Goal: Task Accomplishment & Management: Manage account settings

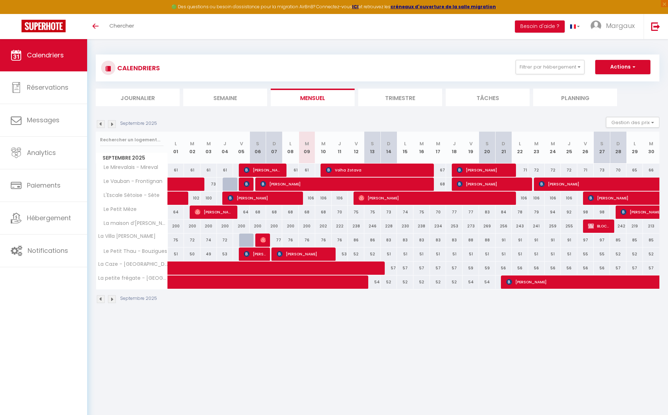
click at [113, 298] on img at bounding box center [112, 299] width 8 height 8
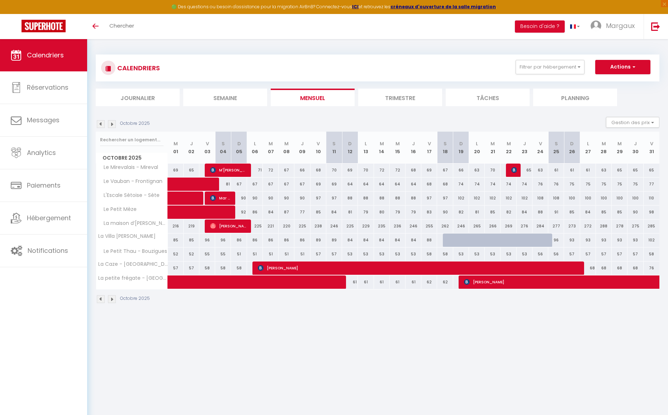
click at [99, 299] on img at bounding box center [101, 299] width 8 height 8
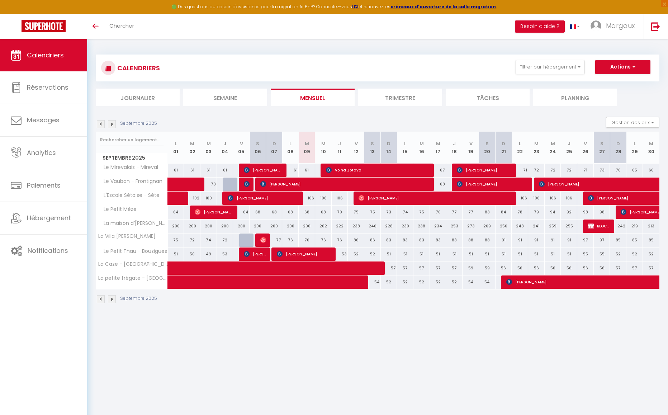
click at [110, 301] on img at bounding box center [112, 299] width 8 height 8
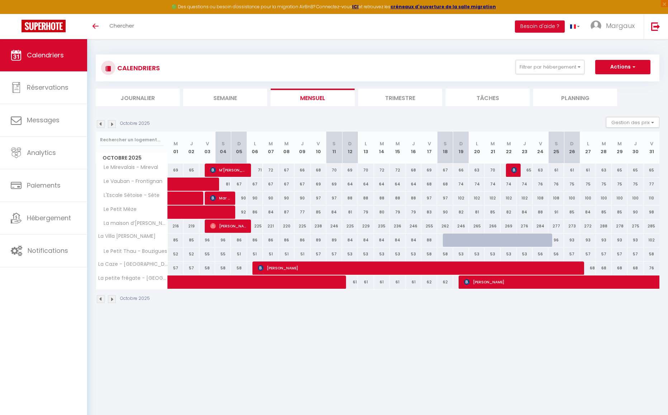
click at [100, 124] on img at bounding box center [101, 124] width 8 height 8
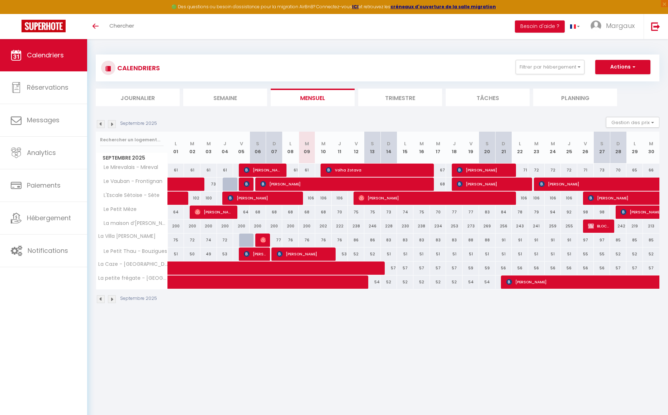
click at [442, 183] on div "68" at bounding box center [438, 183] width 16 height 13
type input "68"
type input "Mer 17 Septembre 2025"
type input "Jeu 18 Septembre 2025"
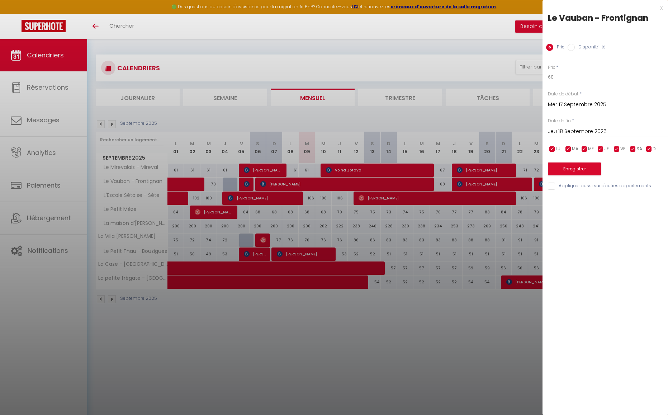
click at [574, 48] on input "Disponibilité" at bounding box center [571, 47] width 7 height 7
radio input "true"
radio input "false"
click at [571, 81] on select "Disponible Indisponible" at bounding box center [608, 78] width 120 height 14
select select "0"
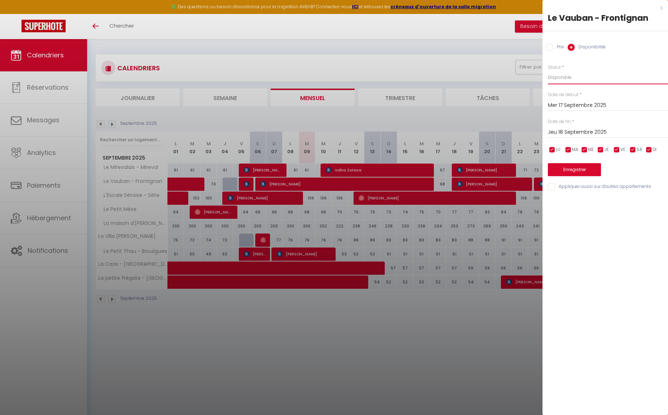
click at [548, 71] on select "Disponible Indisponible" at bounding box center [608, 78] width 120 height 14
click at [579, 166] on button "Enregistrer" at bounding box center [574, 169] width 53 height 13
